Goal: Task Accomplishment & Management: Use online tool/utility

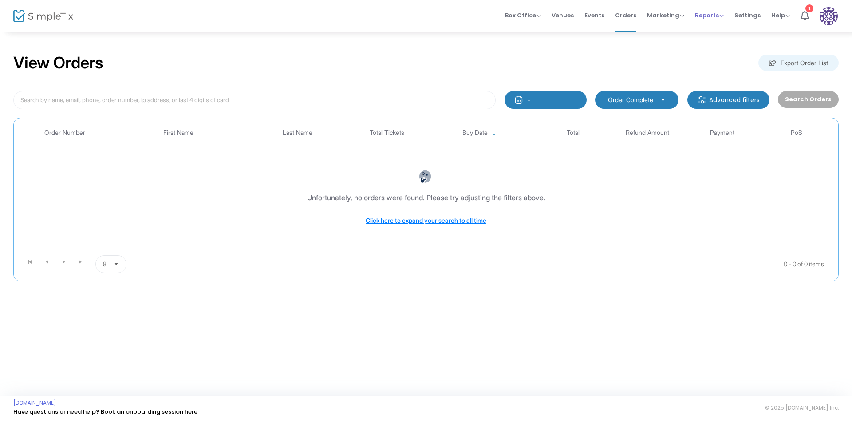
click at [717, 16] on span "Reports" at bounding box center [709, 15] width 29 height 8
click at [725, 47] on li "Sales Reports" at bounding box center [724, 47] width 58 height 17
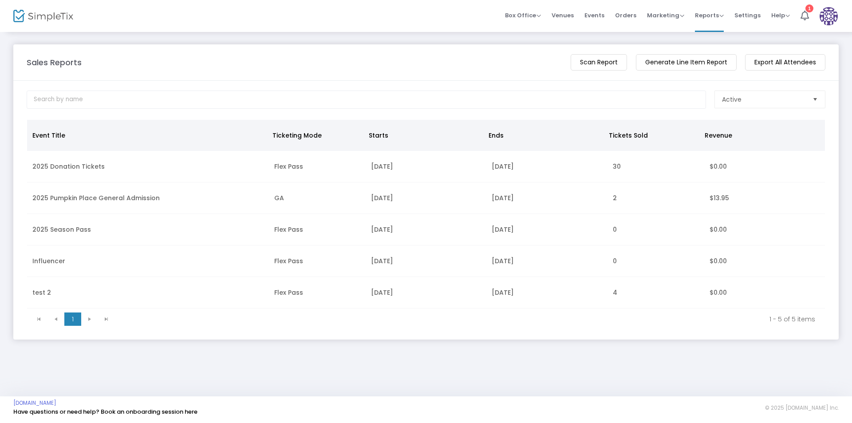
click at [682, 60] on m-button "Generate Line Item Report" at bounding box center [686, 62] width 101 height 16
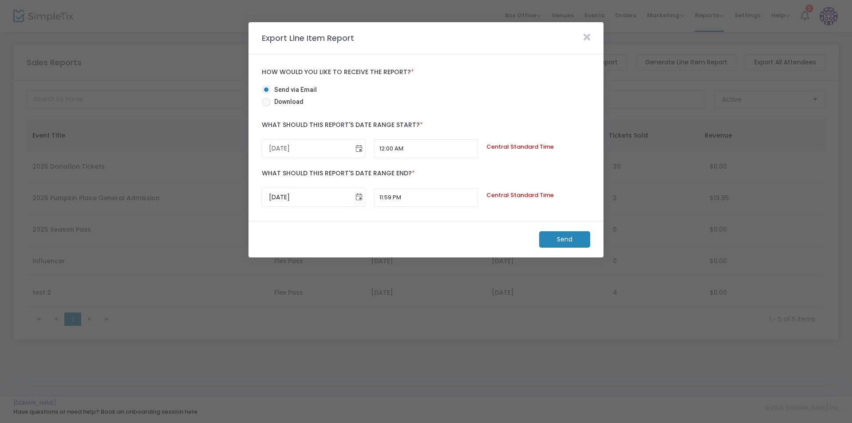
click at [358, 151] on span "Toggle calendar" at bounding box center [359, 148] width 15 height 15
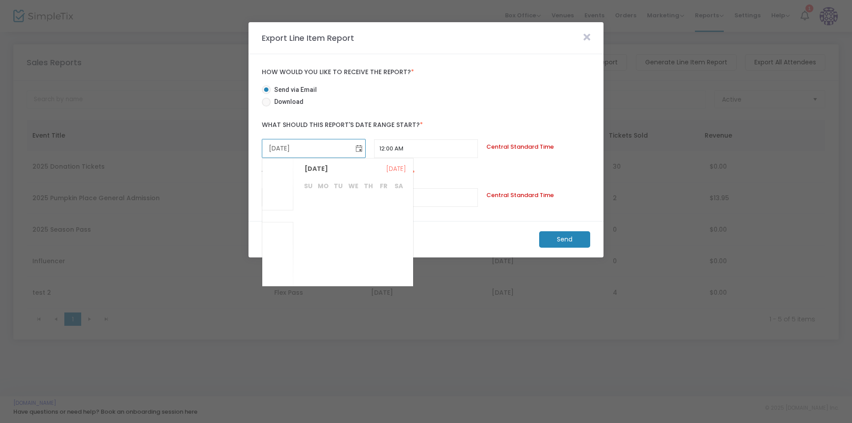
scroll to position [172617, 0]
click at [302, 149] on input "[DATE]" at bounding box center [307, 148] width 91 height 18
click at [314, 146] on input "[DATE]" at bounding box center [307, 148] width 91 height 18
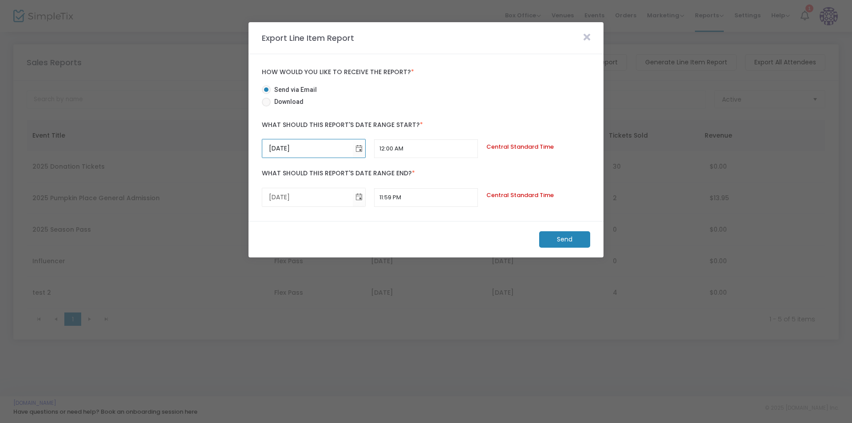
type input "[DATE]"
click at [344, 192] on input "[DATE]" at bounding box center [307, 197] width 91 height 18
click at [283, 197] on input "[DATE]" at bounding box center [307, 197] width 91 height 18
click at [281, 197] on input "[DATE]" at bounding box center [307, 197] width 91 height 18
click at [280, 197] on input "[DATE]" at bounding box center [307, 197] width 91 height 18
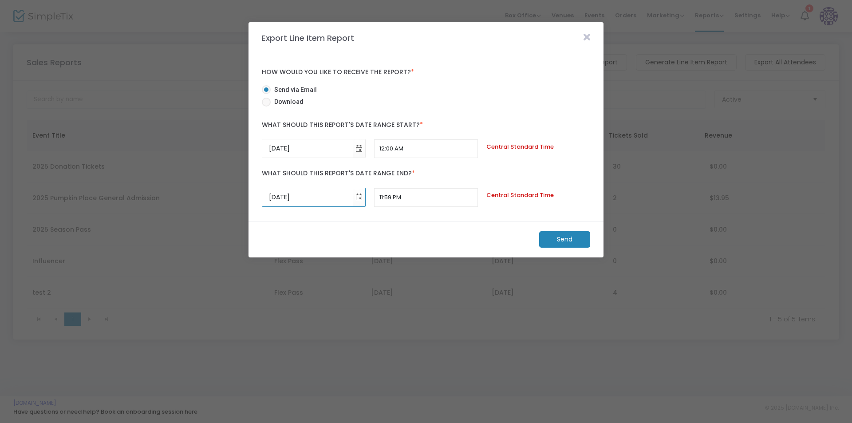
type input "[DATE]"
click at [560, 241] on m-button "Send" at bounding box center [564, 239] width 51 height 16
